Goal: Information Seeking & Learning: Learn about a topic

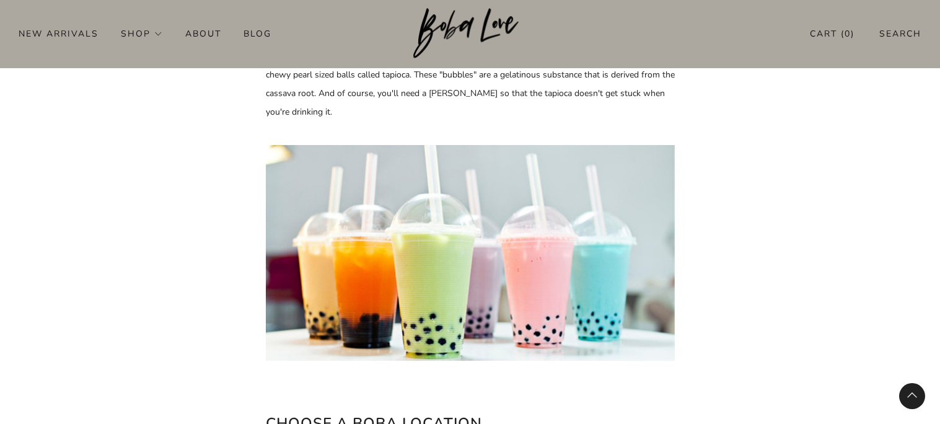
scroll to position [548, 0]
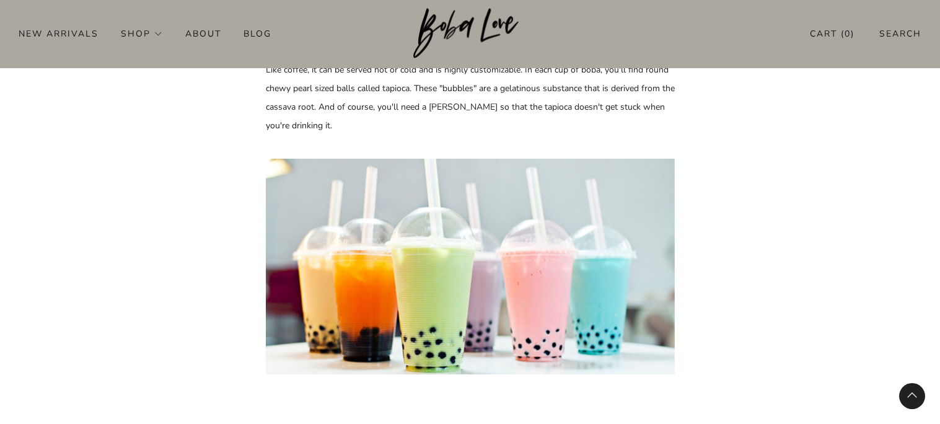
scroll to position [548, 0]
click at [485, 216] on img at bounding box center [470, 267] width 409 height 215
